Goal: Find specific page/section: Find specific page/section

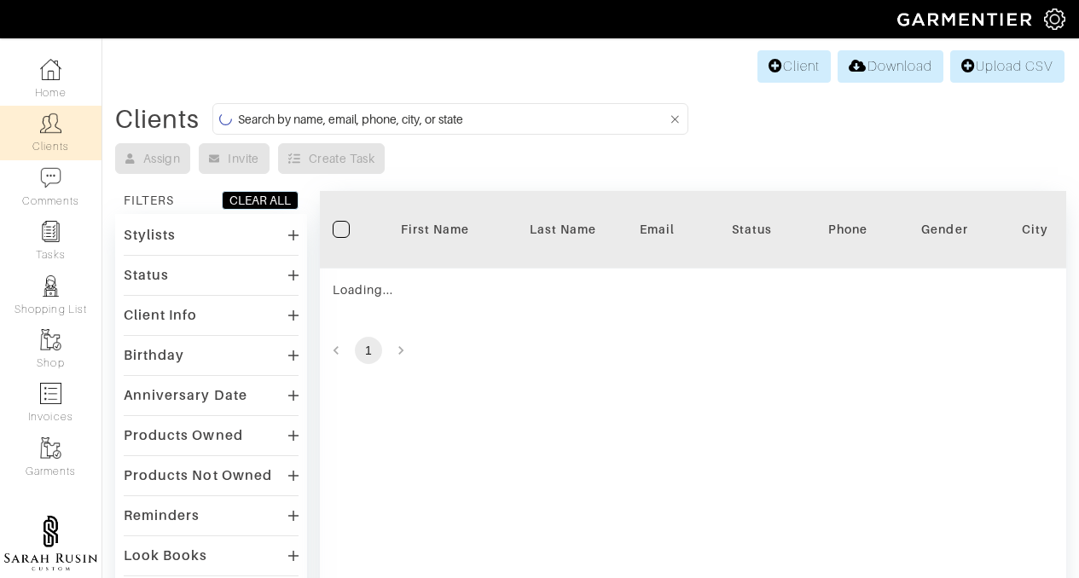
click at [493, 117] on input at bounding box center [453, 118] width 430 height 21
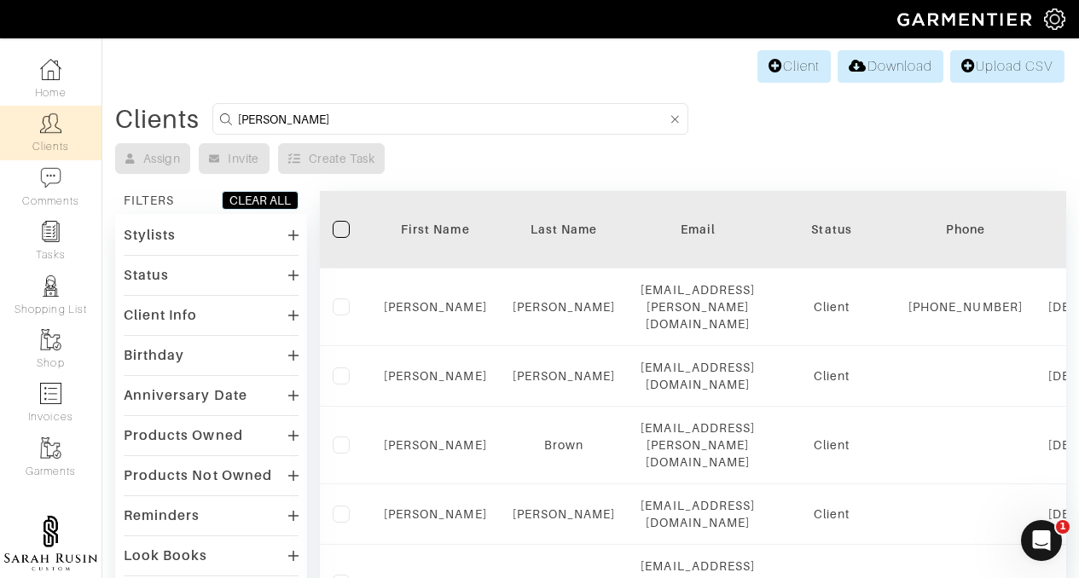
type input "[PERSON_NAME]"
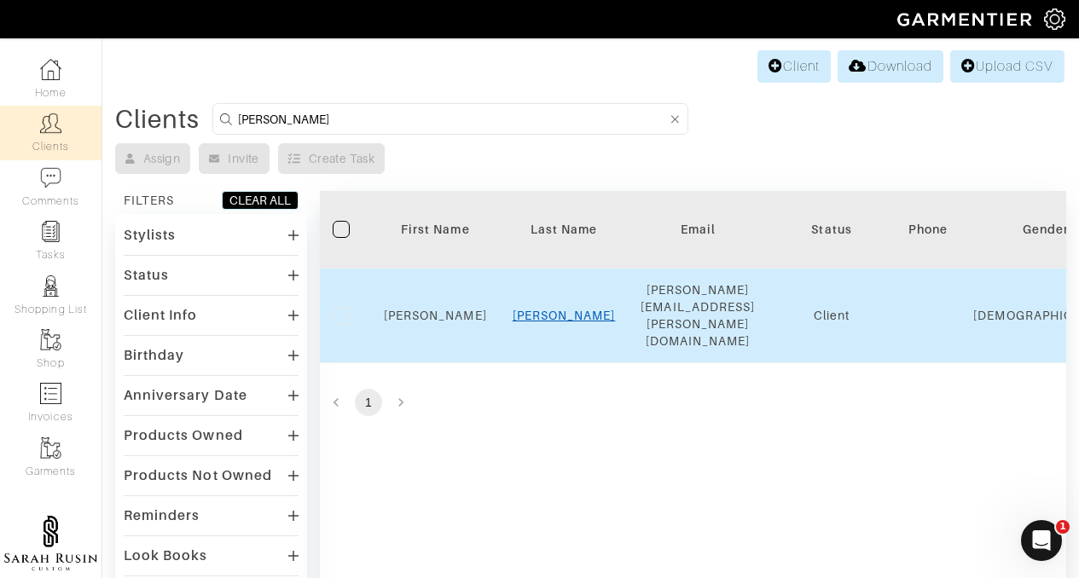
click at [576, 309] on link "[PERSON_NAME]" at bounding box center [564, 316] width 103 height 14
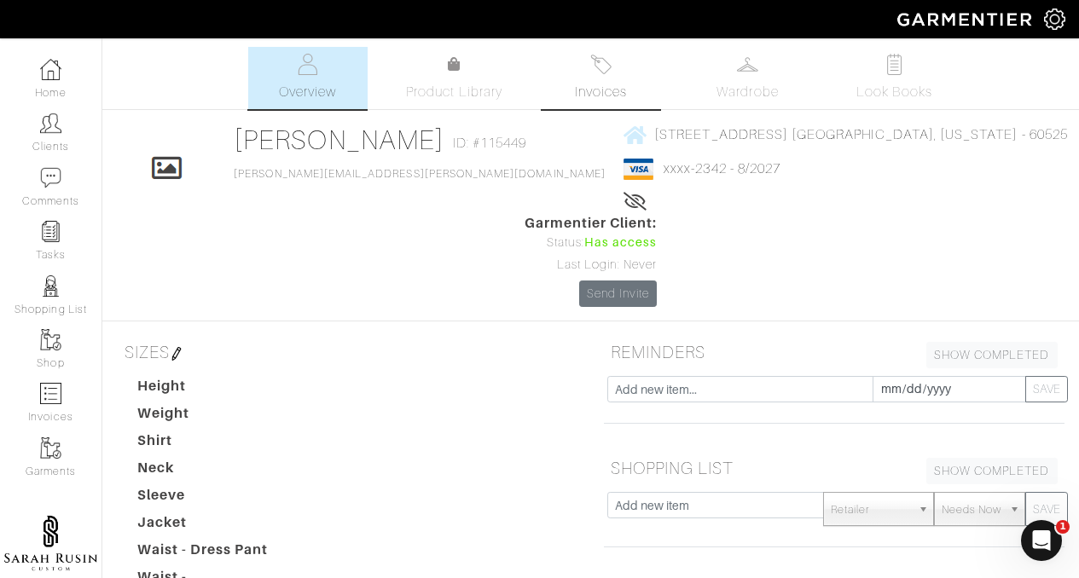
click at [594, 84] on span "Invoices" at bounding box center [601, 92] width 52 height 20
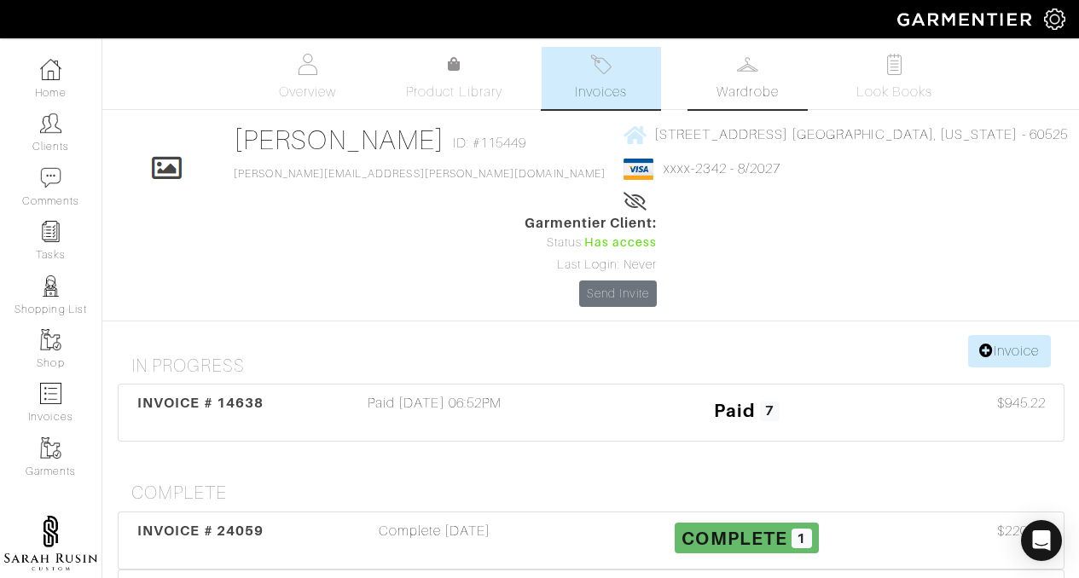
click at [725, 85] on span "Wardrobe" at bounding box center [746, 92] width 61 height 20
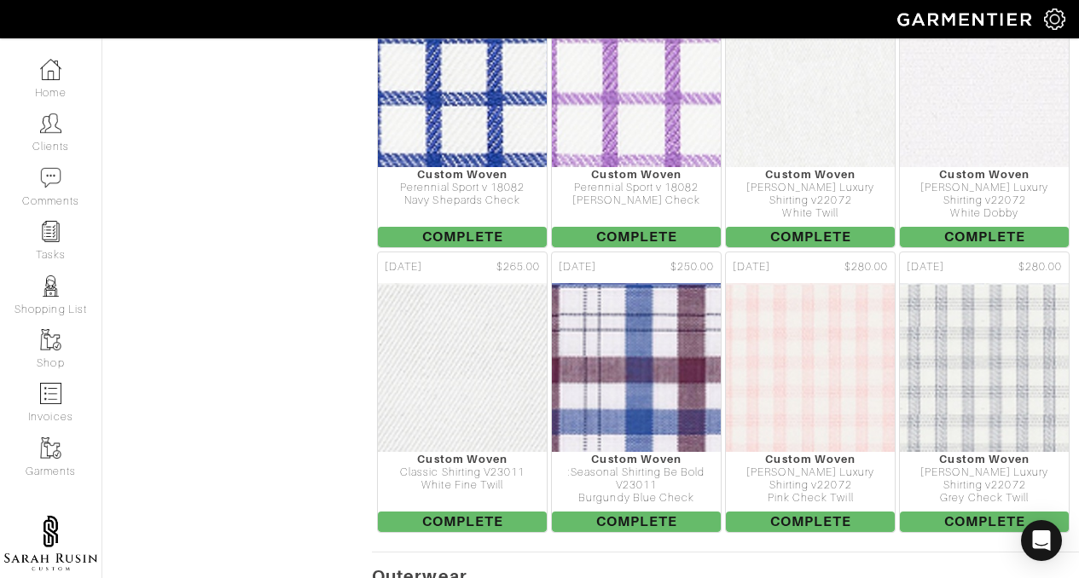
scroll to position [3051, 0]
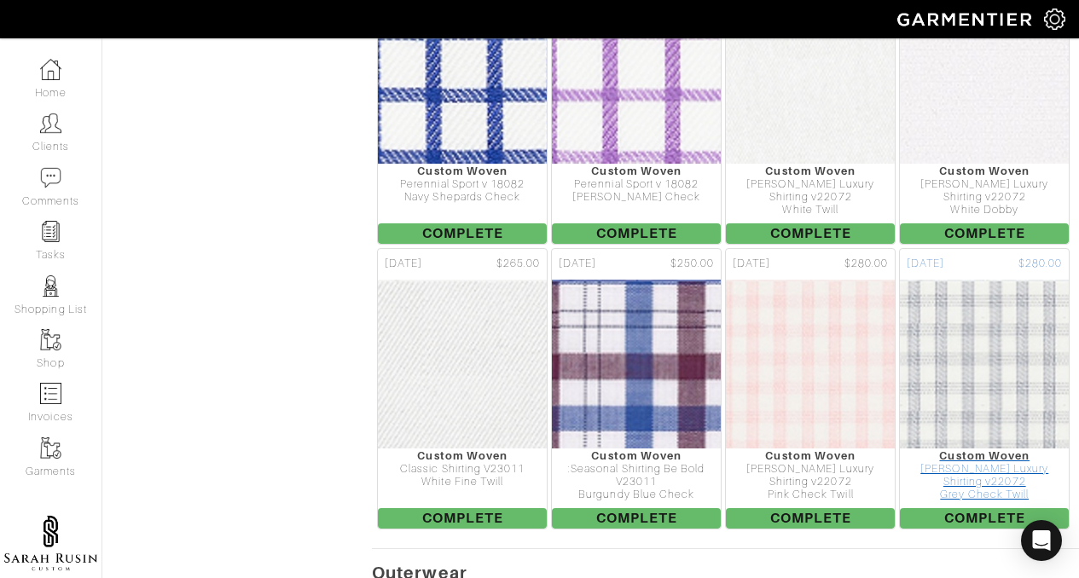
click at [1000, 463] on div "[PERSON_NAME] Luxury Shirting v22072" at bounding box center [984, 476] width 169 height 26
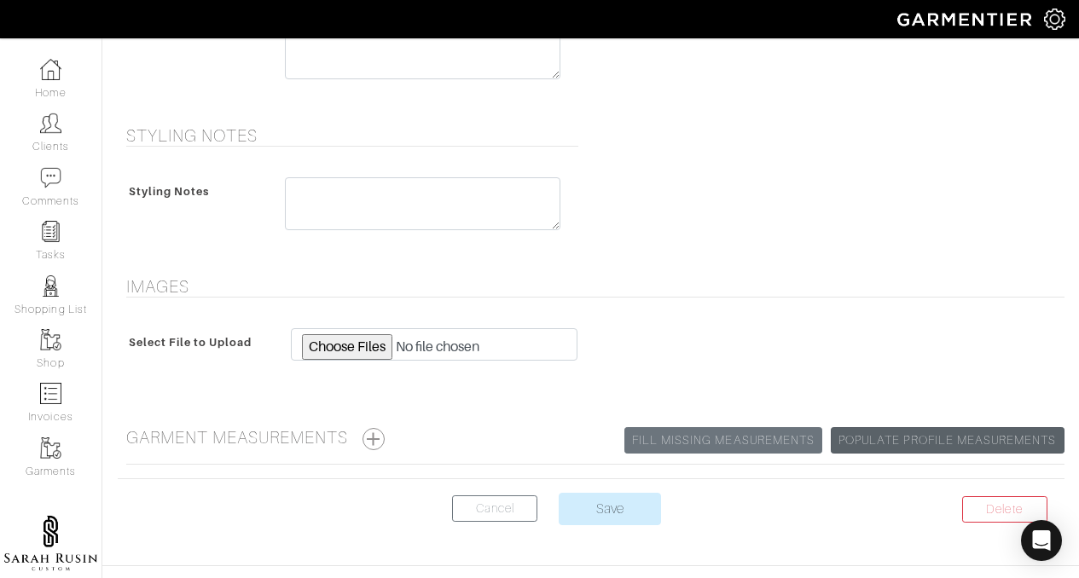
scroll to position [872, 0]
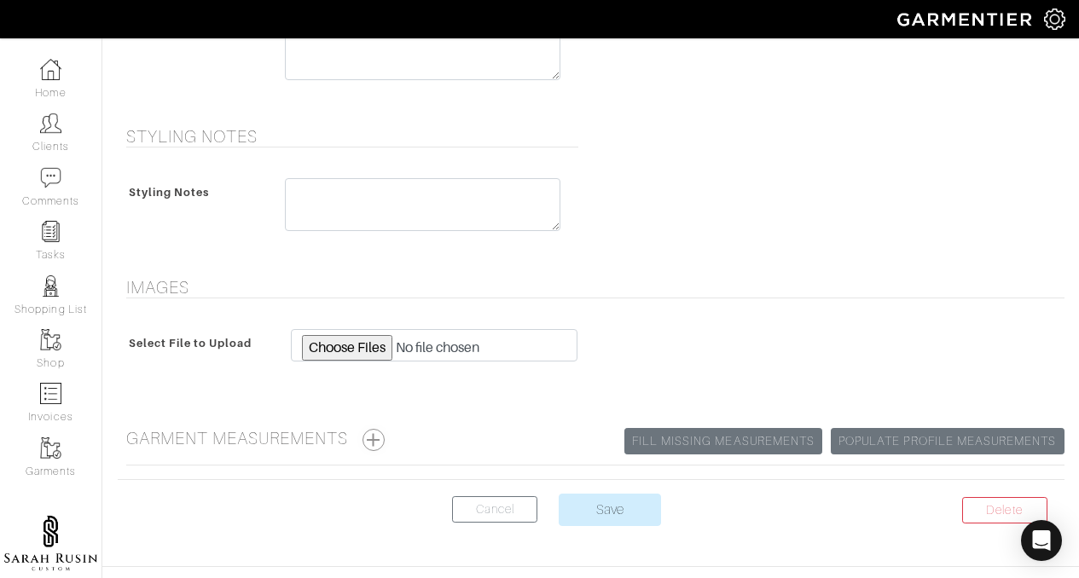
click at [380, 439] on button "button" at bounding box center [373, 440] width 22 height 22
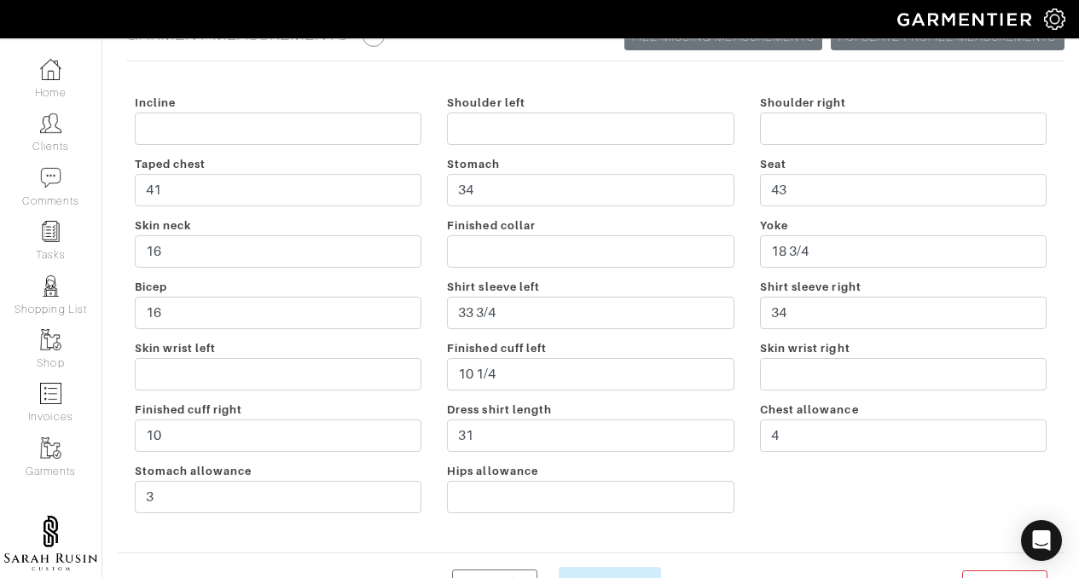
scroll to position [1277, 0]
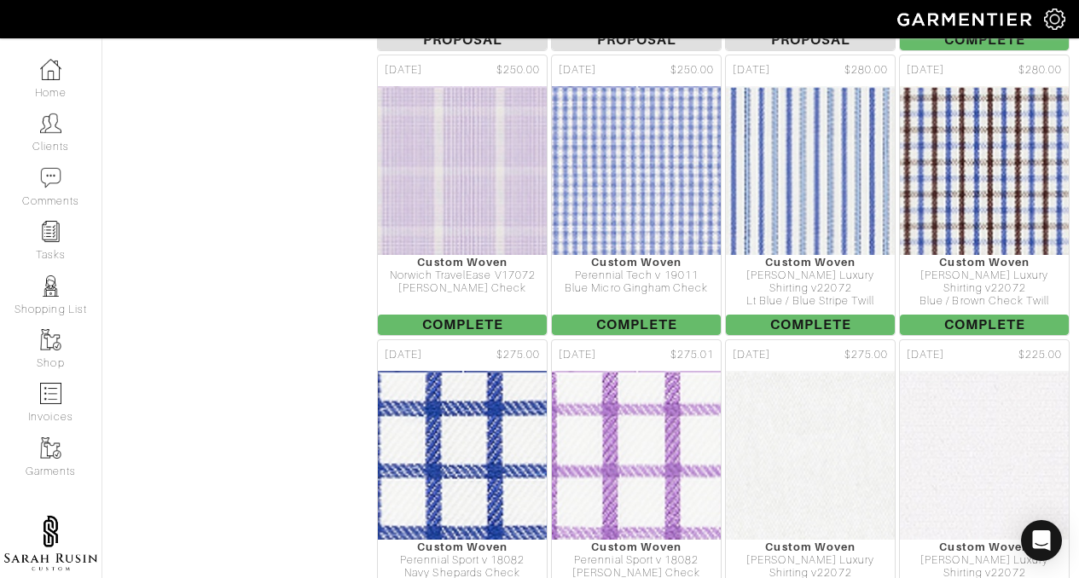
scroll to position [2679, 0]
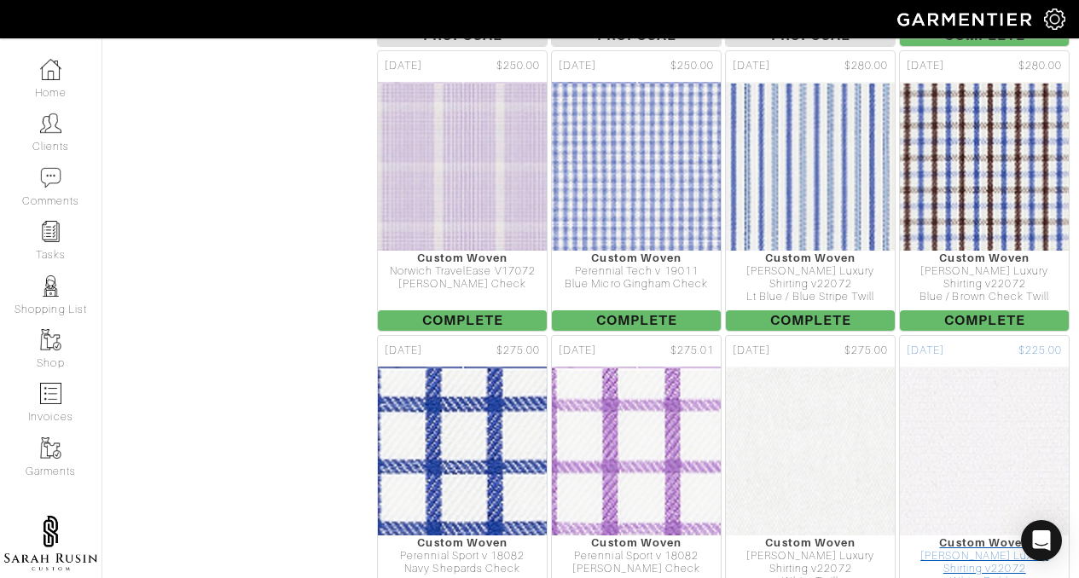
click at [985, 550] on div "[PERSON_NAME] Luxury Shirting v22072" at bounding box center [984, 563] width 169 height 26
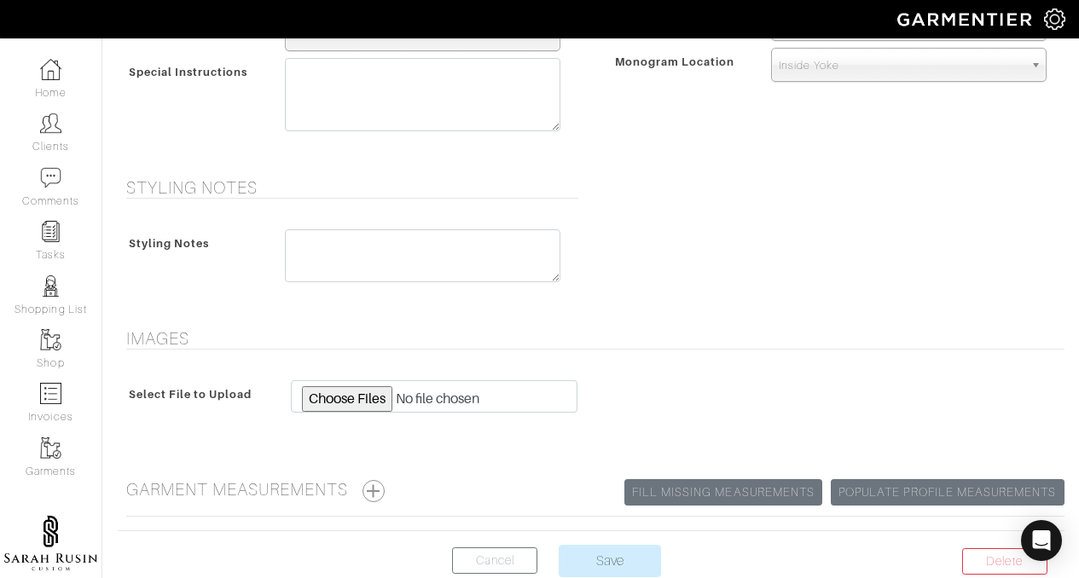
scroll to position [921, 0]
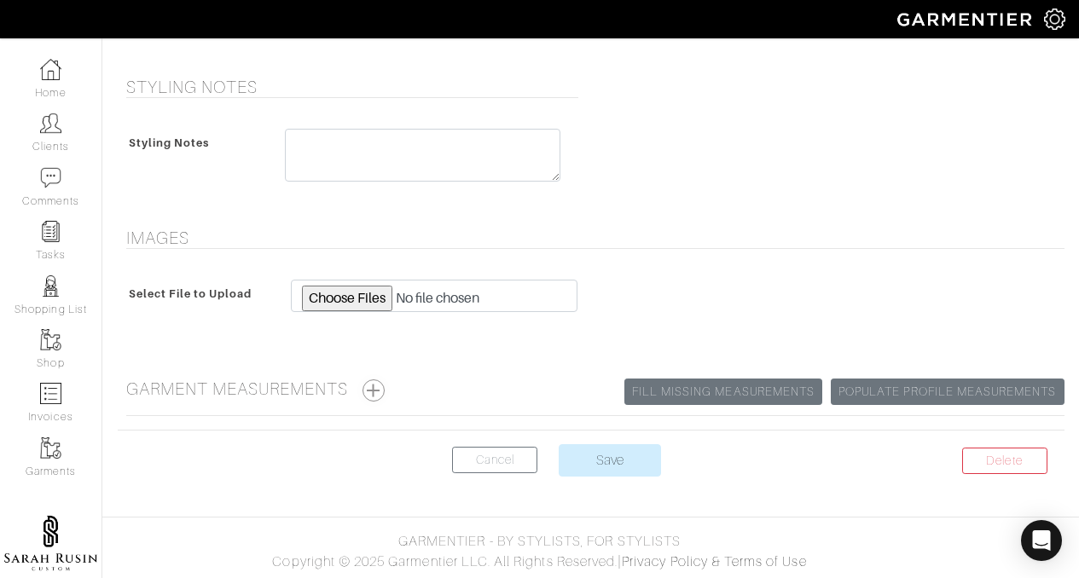
click at [380, 386] on button "button" at bounding box center [373, 391] width 22 height 22
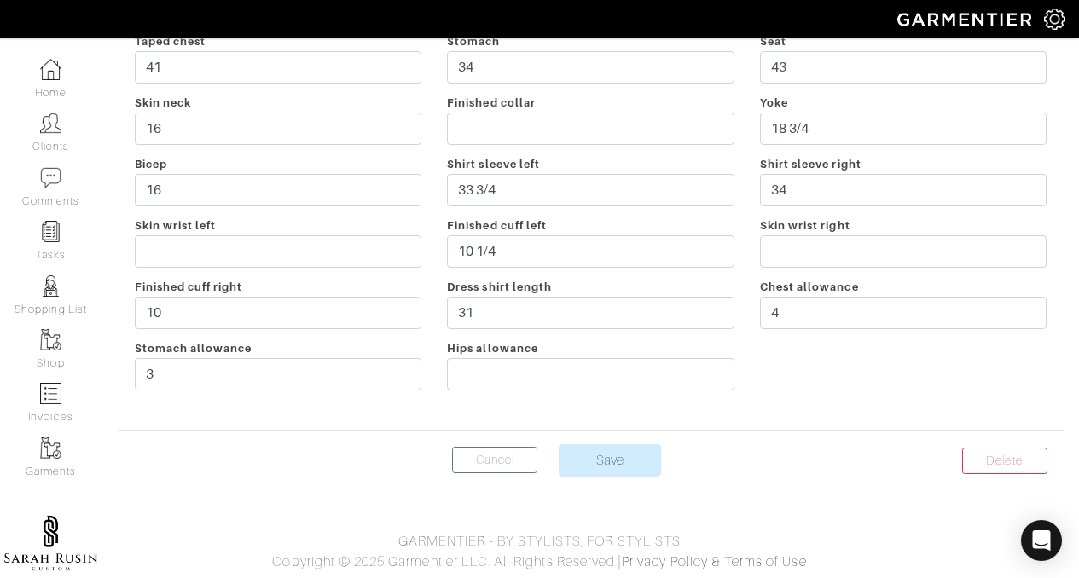
scroll to position [0, 0]
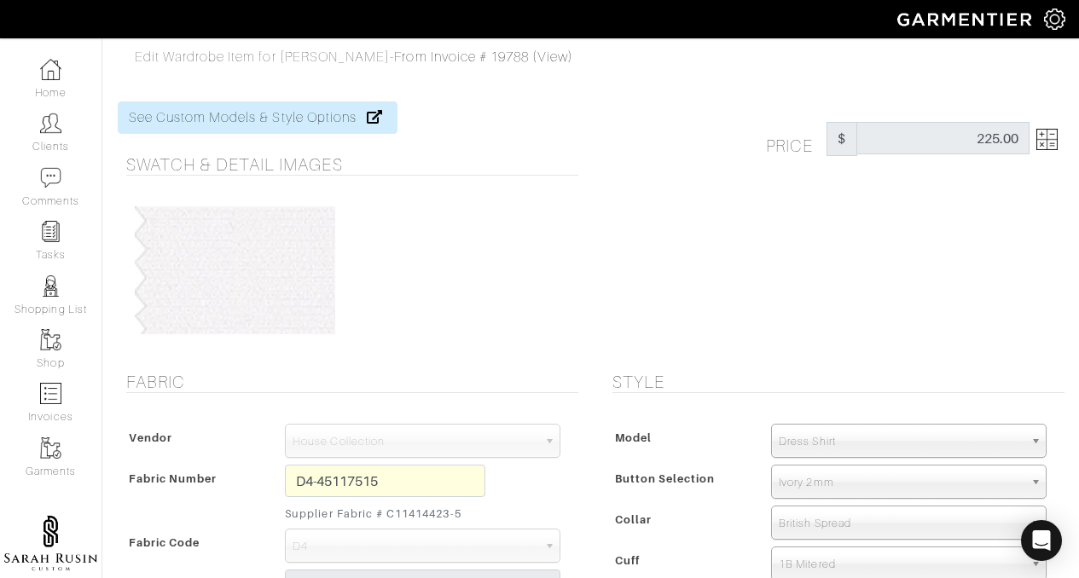
scroll to position [2679, 0]
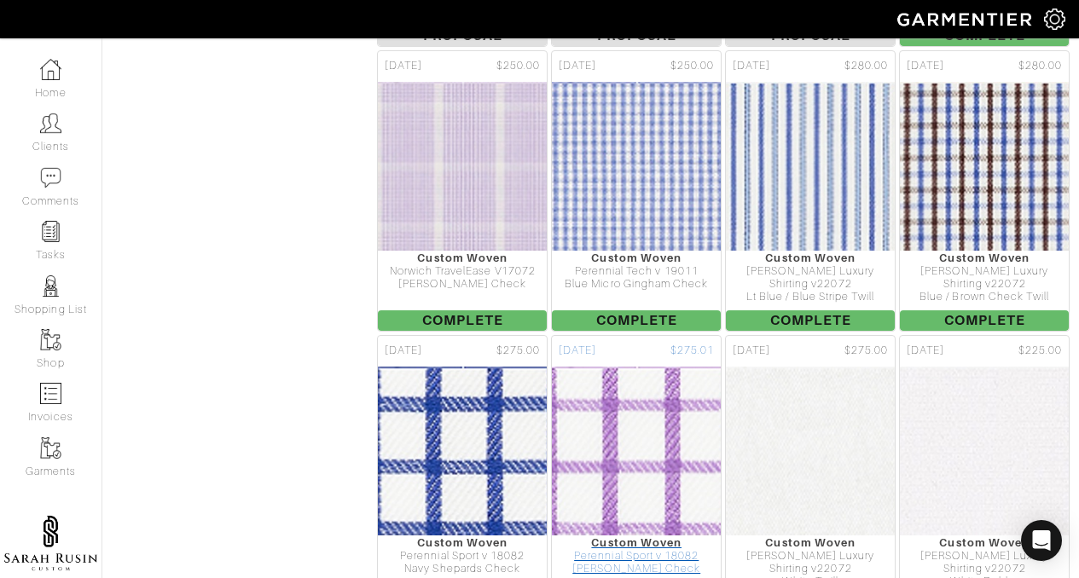
click at [620, 563] on div "[PERSON_NAME] Check" at bounding box center [636, 569] width 169 height 13
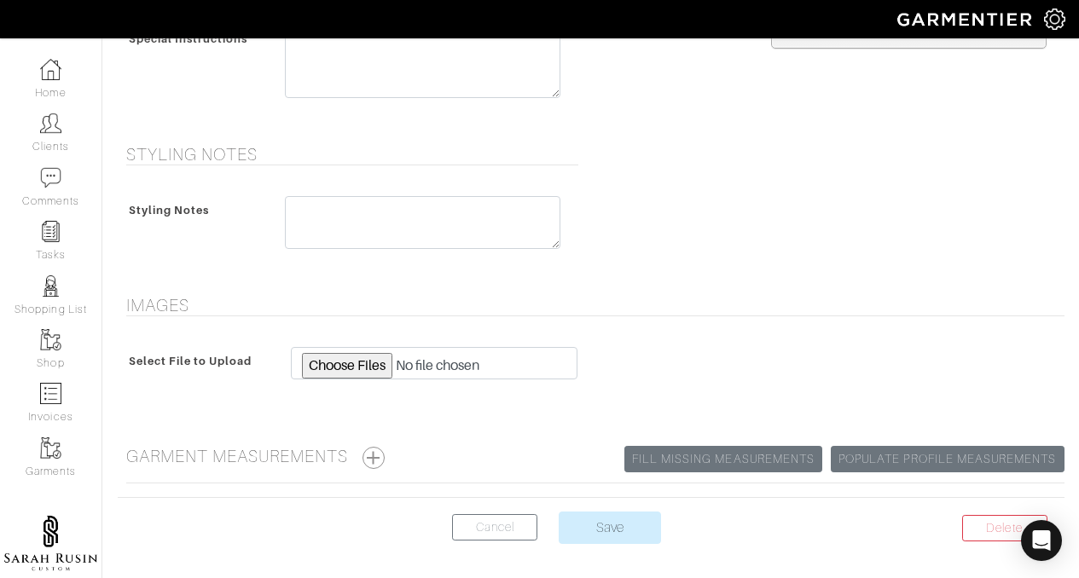
scroll to position [921, 0]
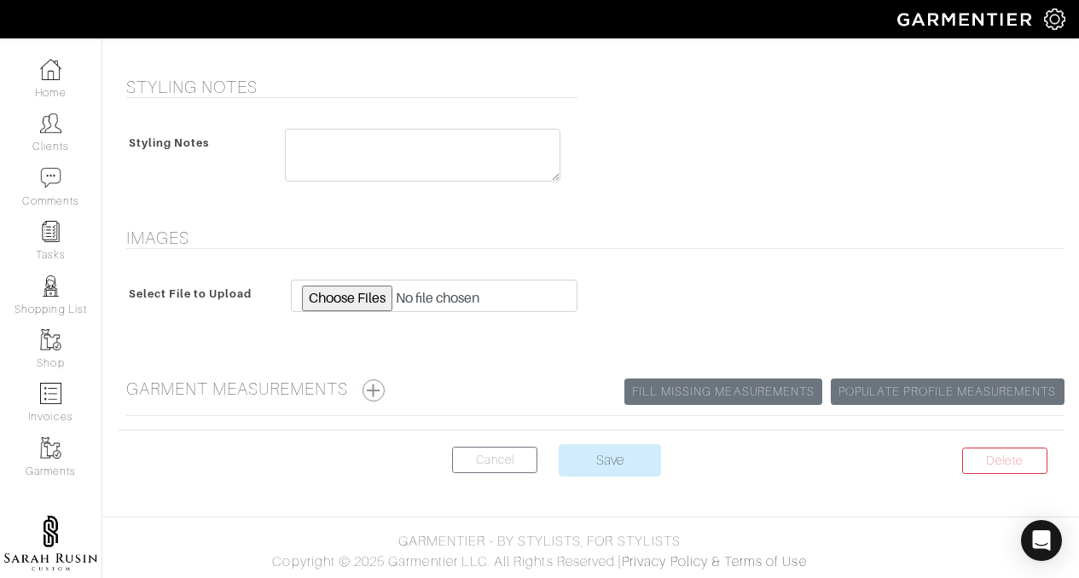
click at [382, 388] on button "button" at bounding box center [373, 391] width 22 height 22
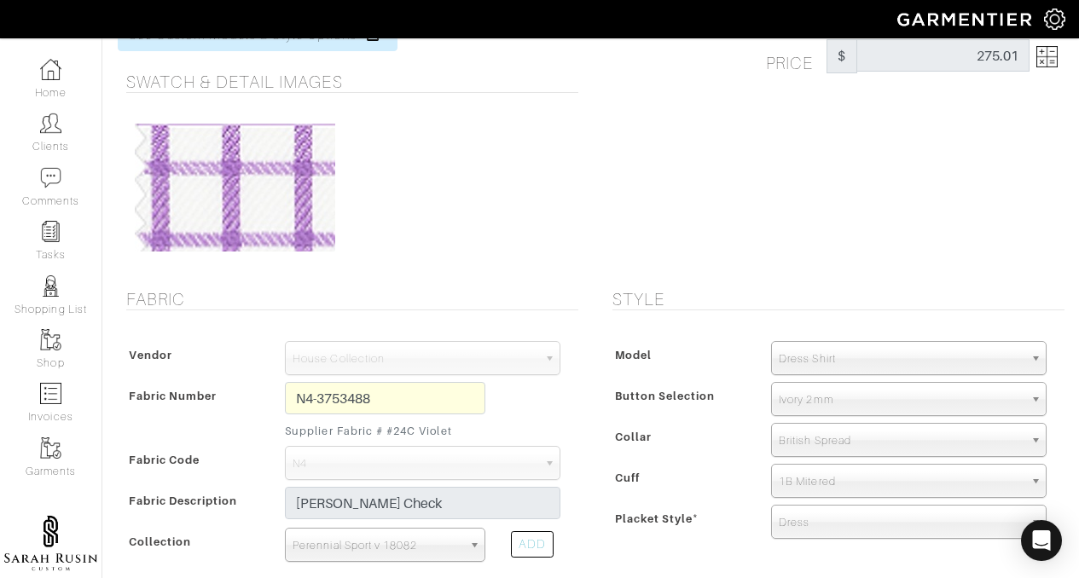
scroll to position [0, 0]
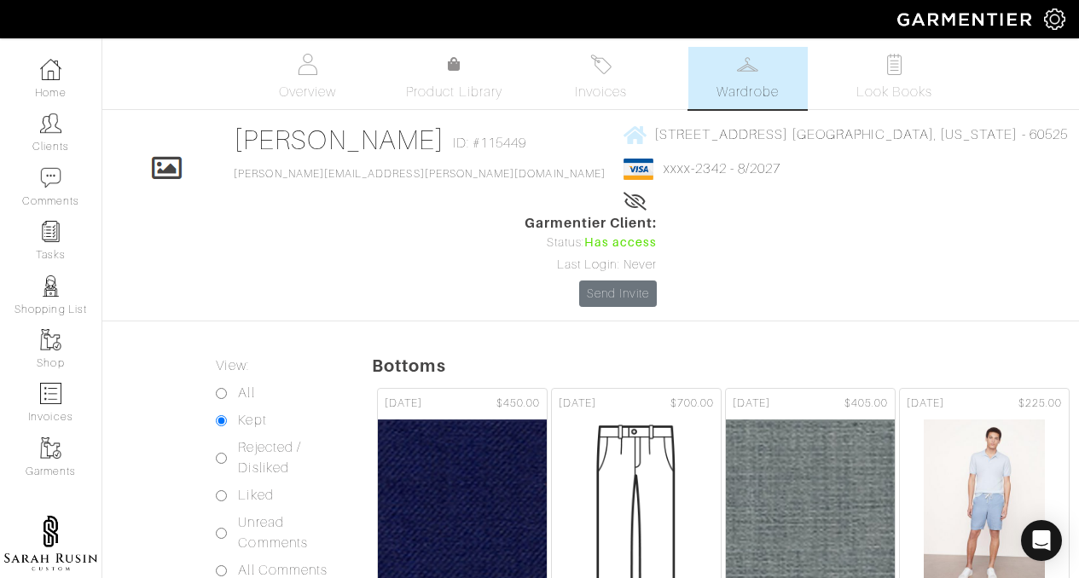
scroll to position [2679, 0]
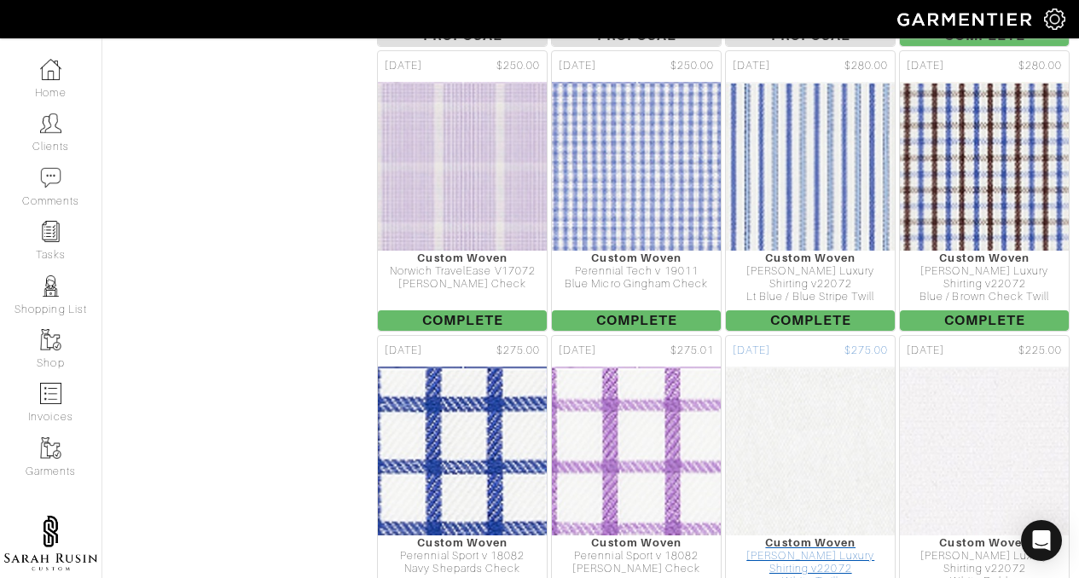
click at [860, 550] on div "[PERSON_NAME] Luxury Shirting v22072" at bounding box center [810, 563] width 169 height 26
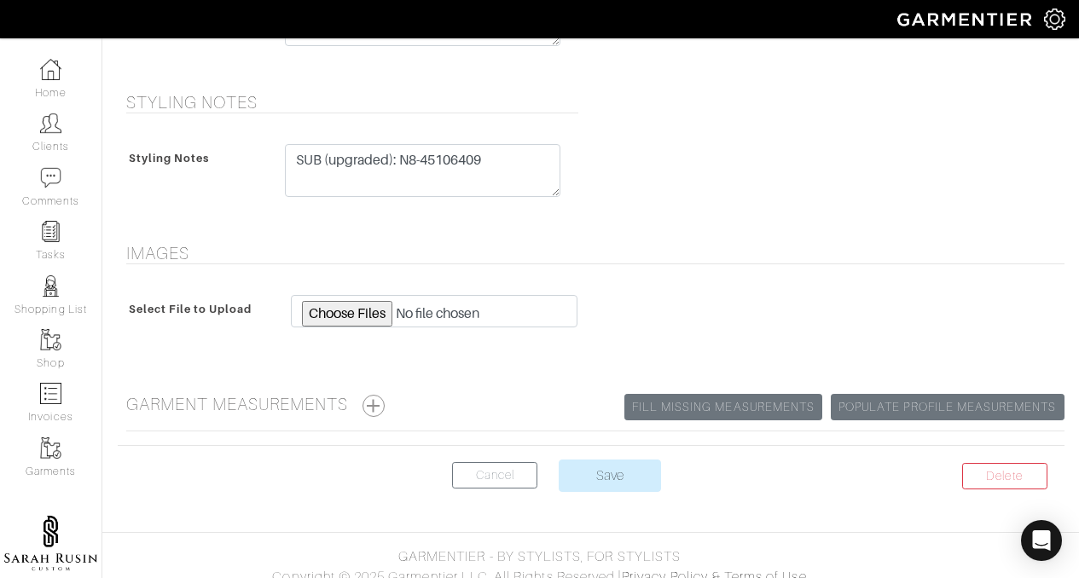
scroll to position [921, 0]
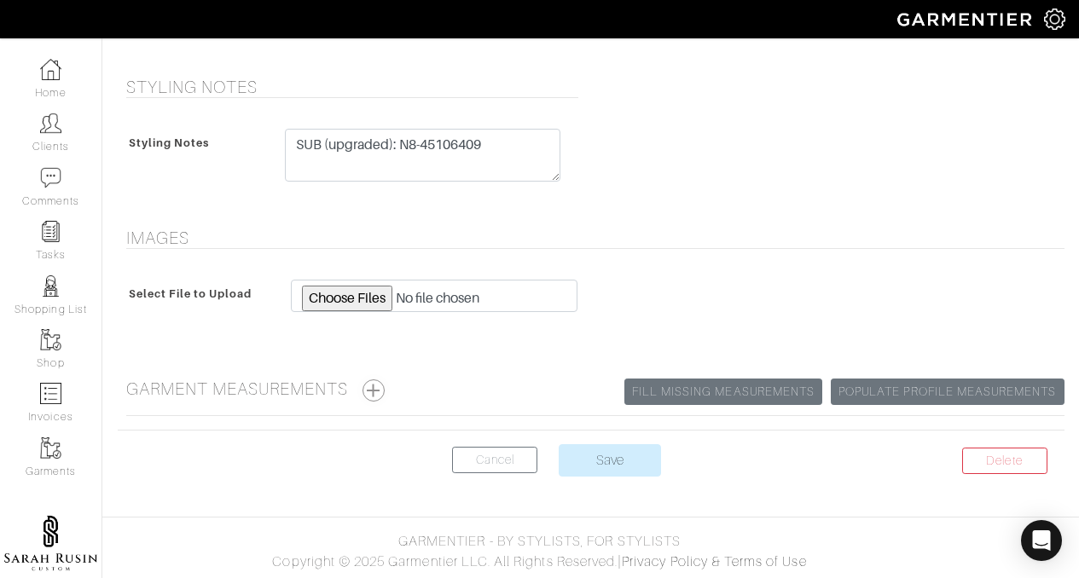
click at [377, 390] on button "button" at bounding box center [373, 391] width 22 height 22
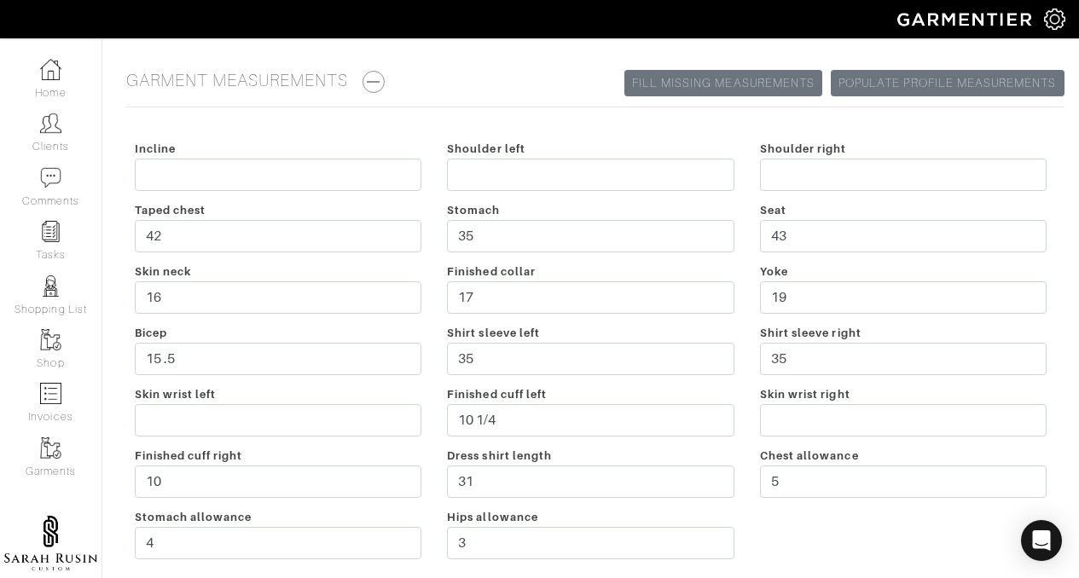
scroll to position [1232, 0]
